Goal: Information Seeking & Learning: Learn about a topic

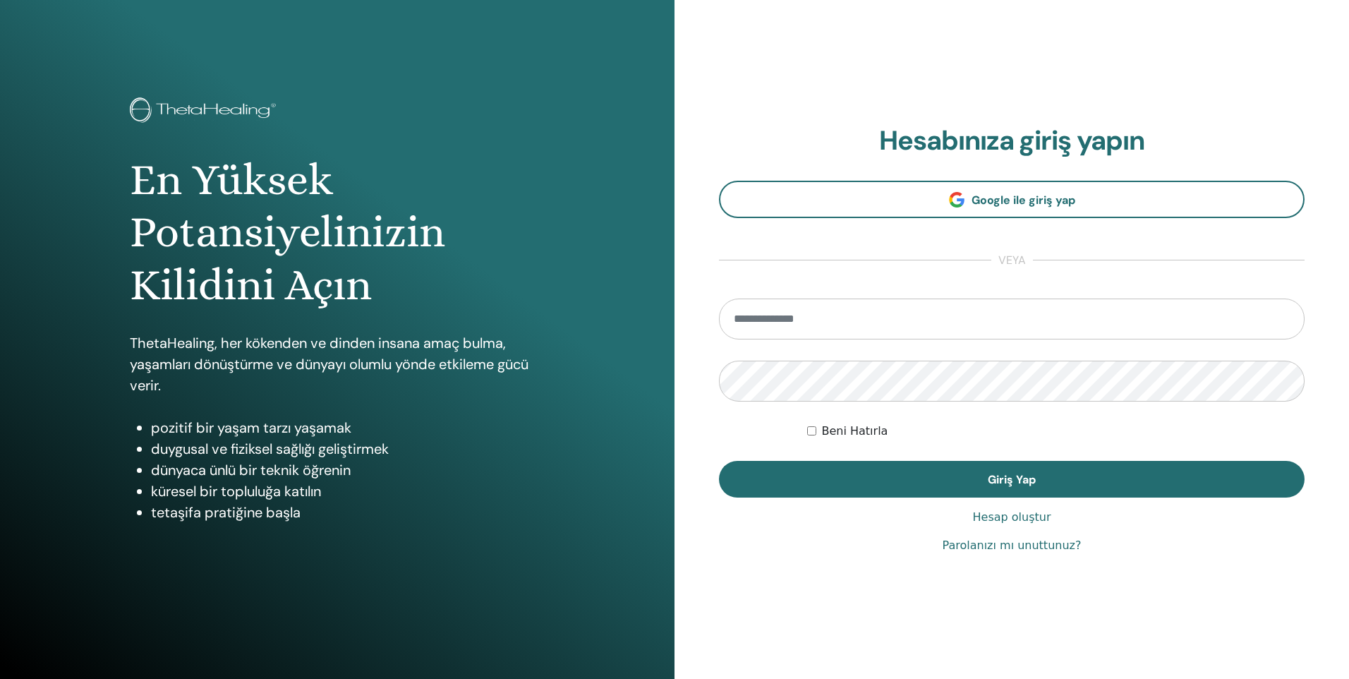
click at [827, 317] on input "email" at bounding box center [1011, 318] width 585 height 41
type input "**********"
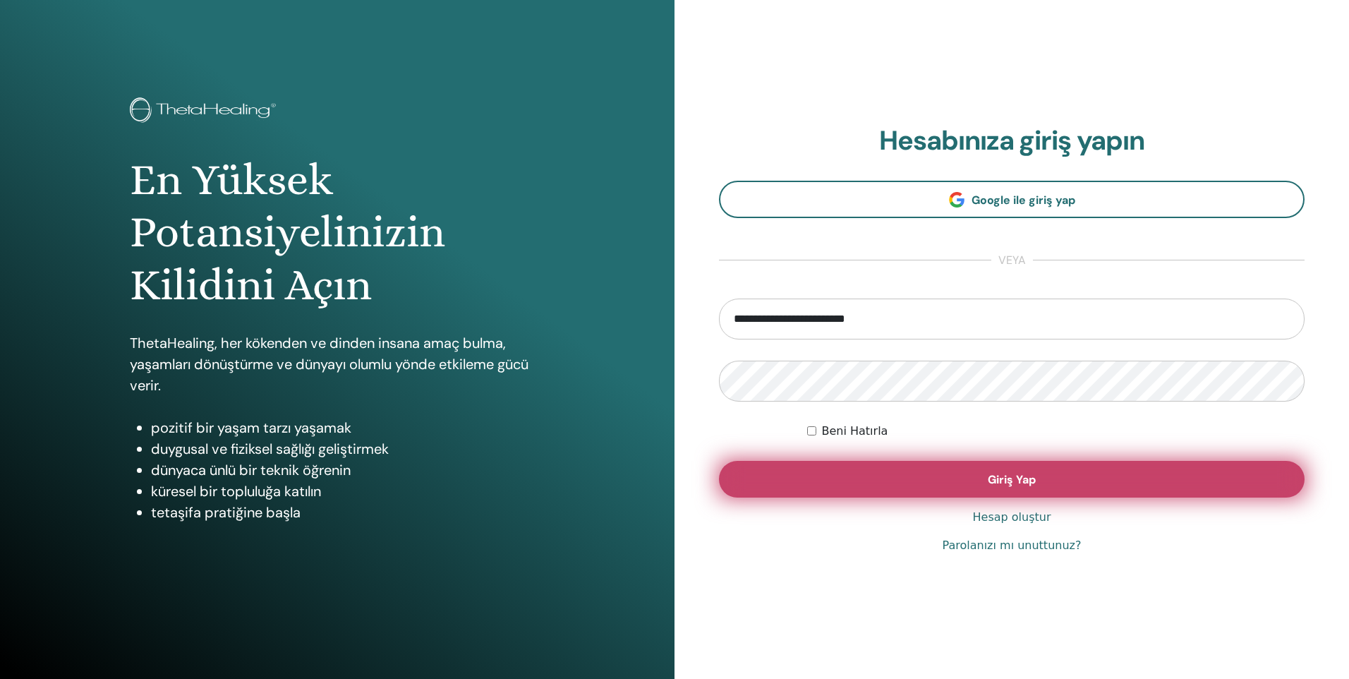
click at [1091, 470] on button "Giriş Yap" at bounding box center [1011, 479] width 585 height 37
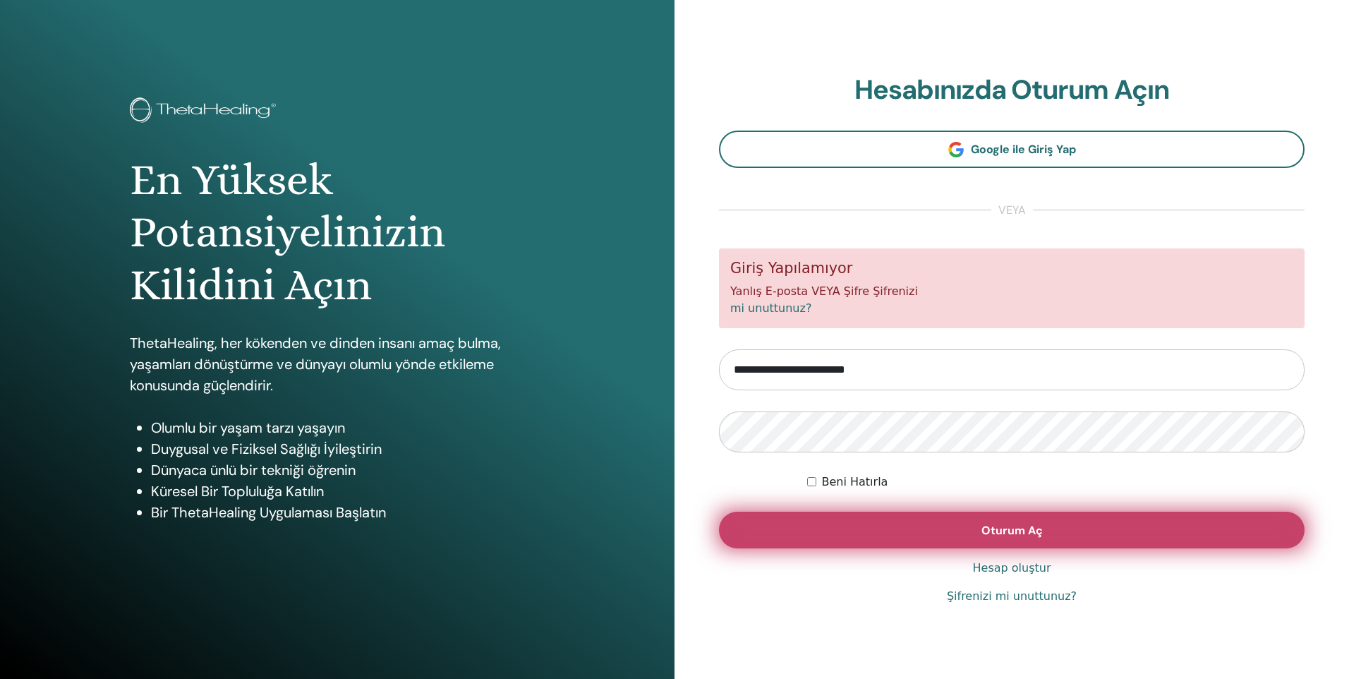
click at [1078, 530] on button "Oturum Aç" at bounding box center [1011, 529] width 585 height 37
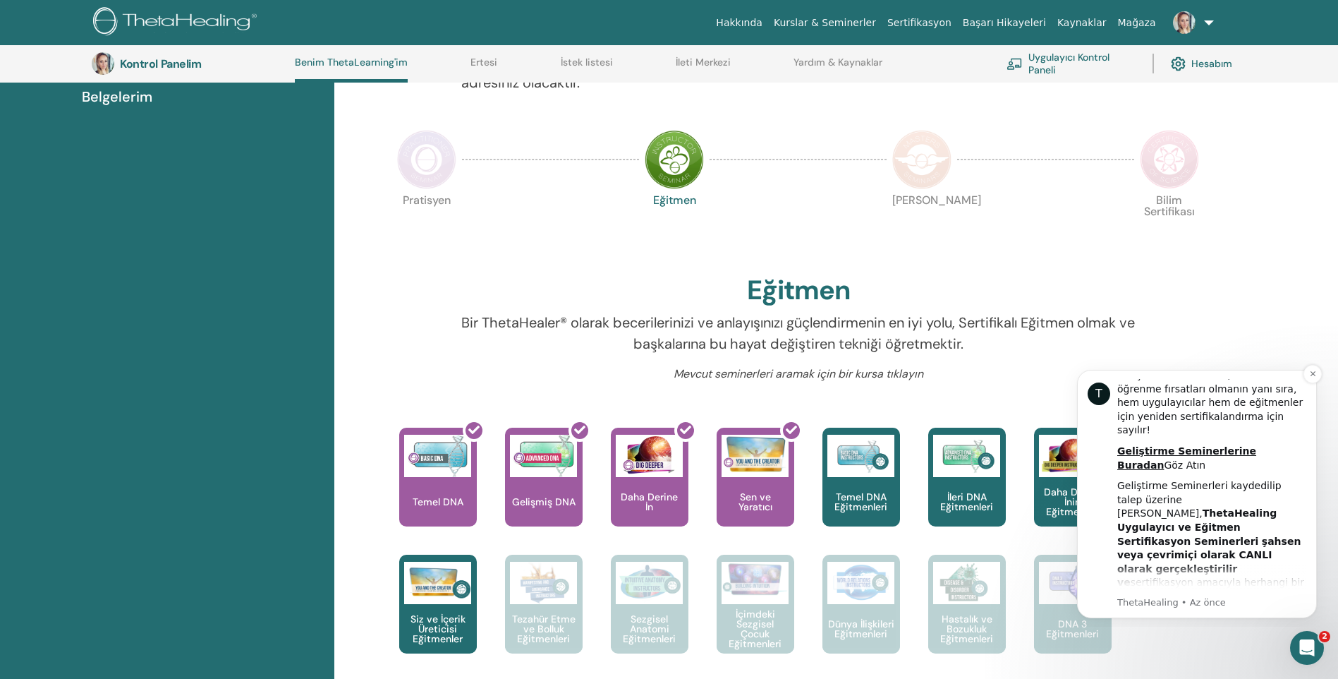
scroll to position [365, 0]
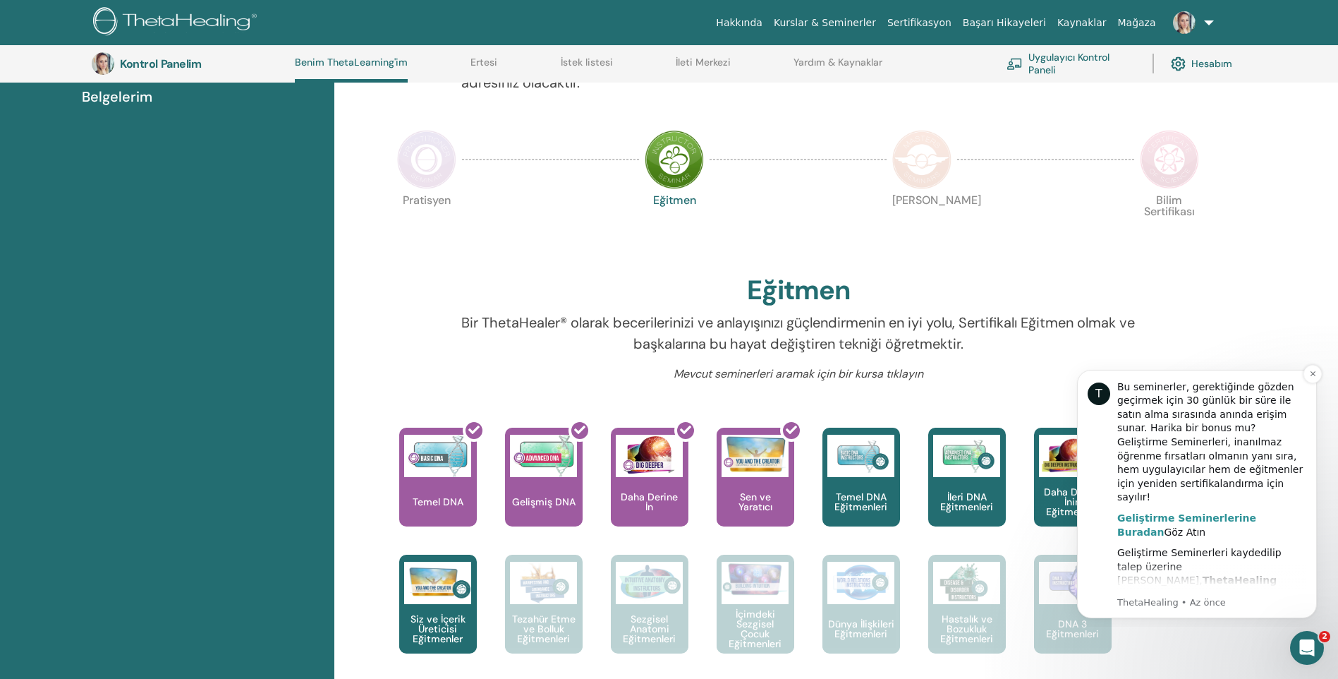
click at [1196, 512] on b "Geliştirme Seminerlerine Buradan" at bounding box center [1186, 524] width 139 height 25
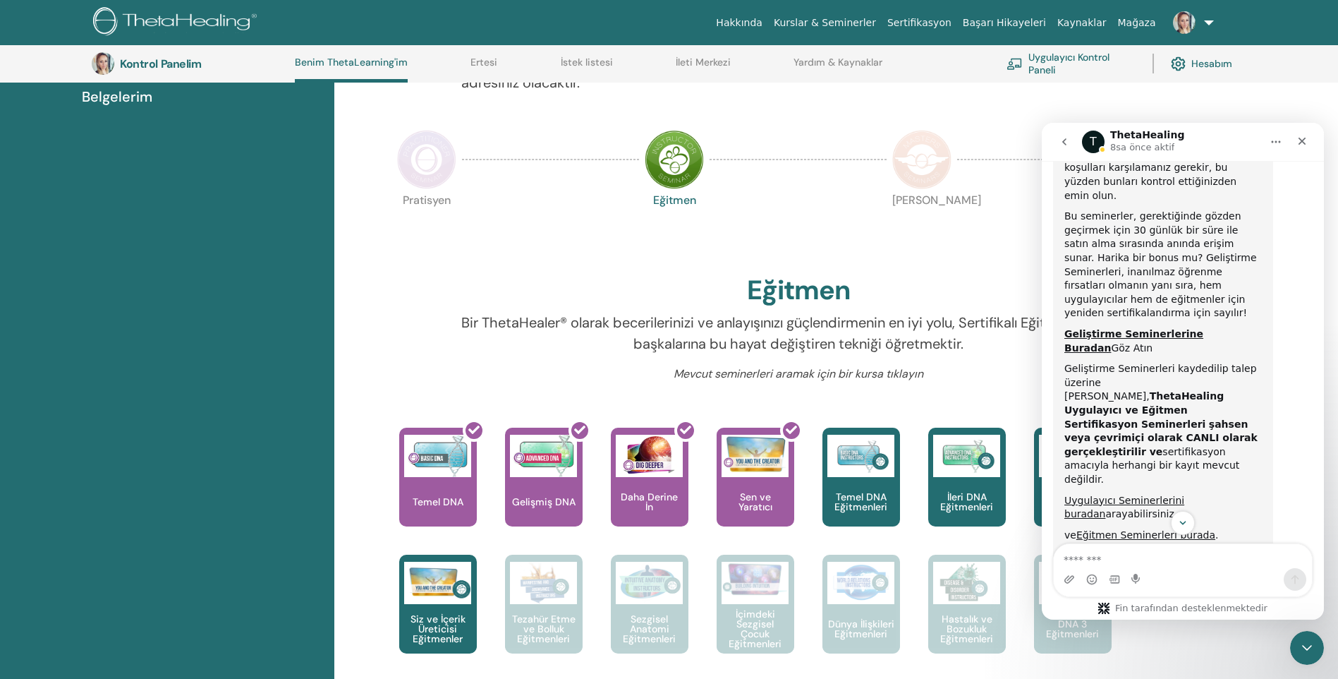
scroll to position [458, 0]
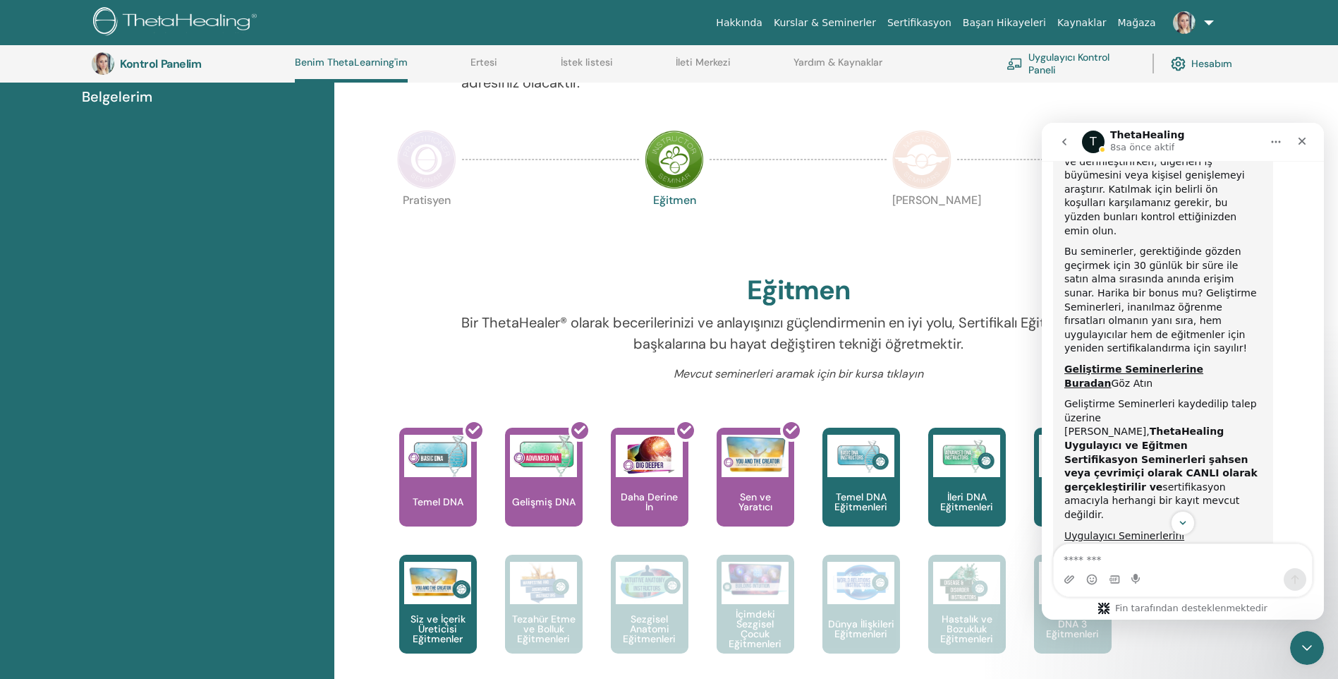
click at [443, 252] on p "Pratisyen" at bounding box center [426, 224] width 59 height 59
click at [1299, 142] on icon "Kapat" at bounding box center [1301, 140] width 11 height 11
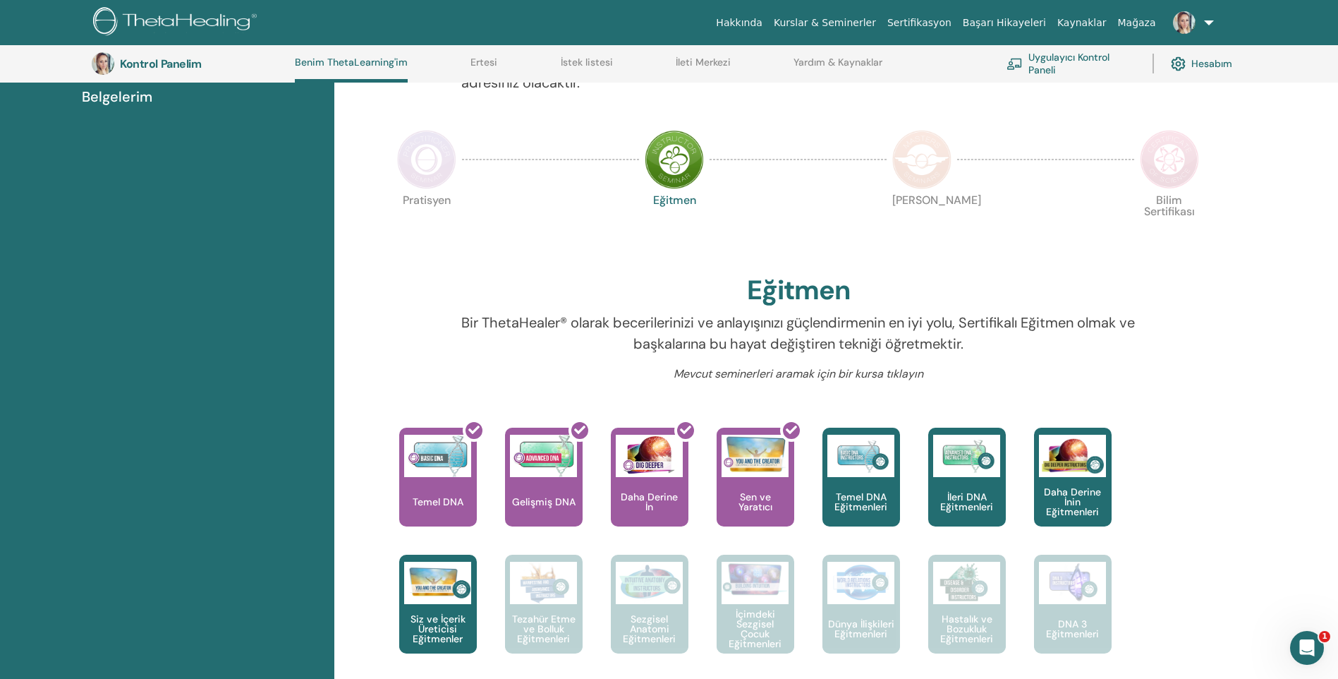
scroll to position [740, 0]
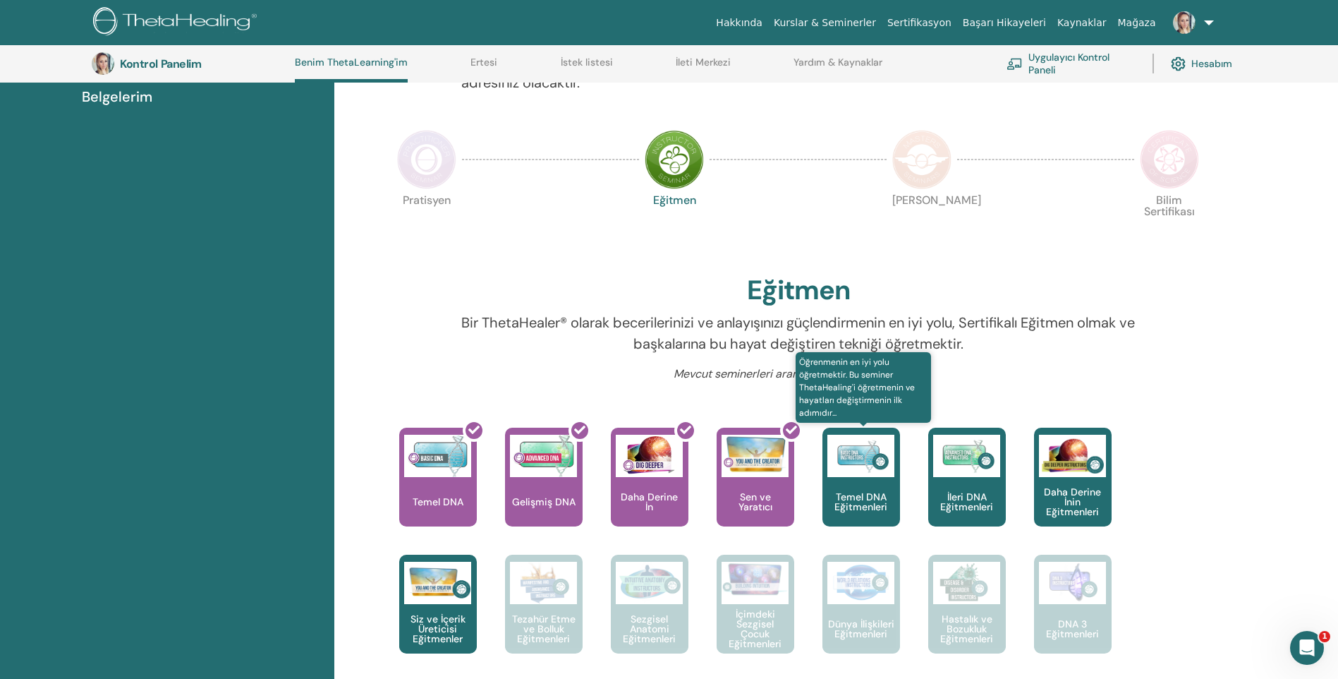
click at [852, 490] on div "Temel DNA Eğitmenleri" at bounding box center [861, 476] width 78 height 99
